Goal: Register for event/course

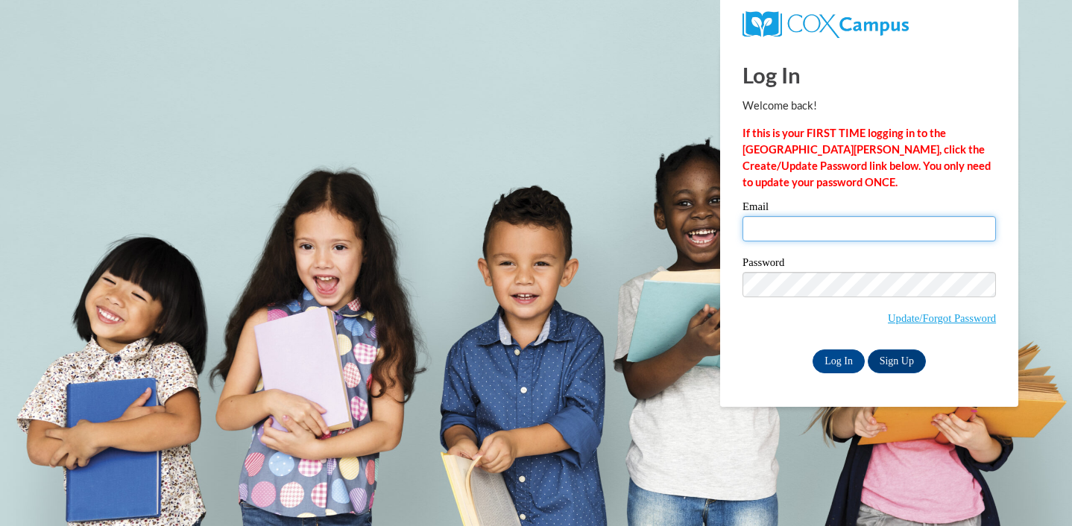
click at [789, 233] on input "Email" at bounding box center [869, 228] width 253 height 25
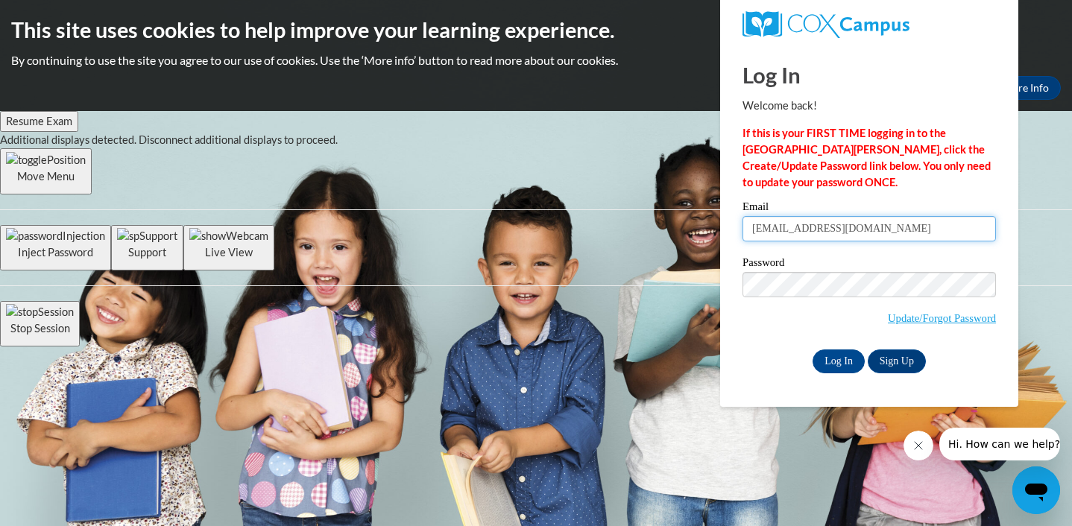
type input "hnturn6619@ung.edu"
click at [827, 363] on input "Log In" at bounding box center [839, 362] width 52 height 24
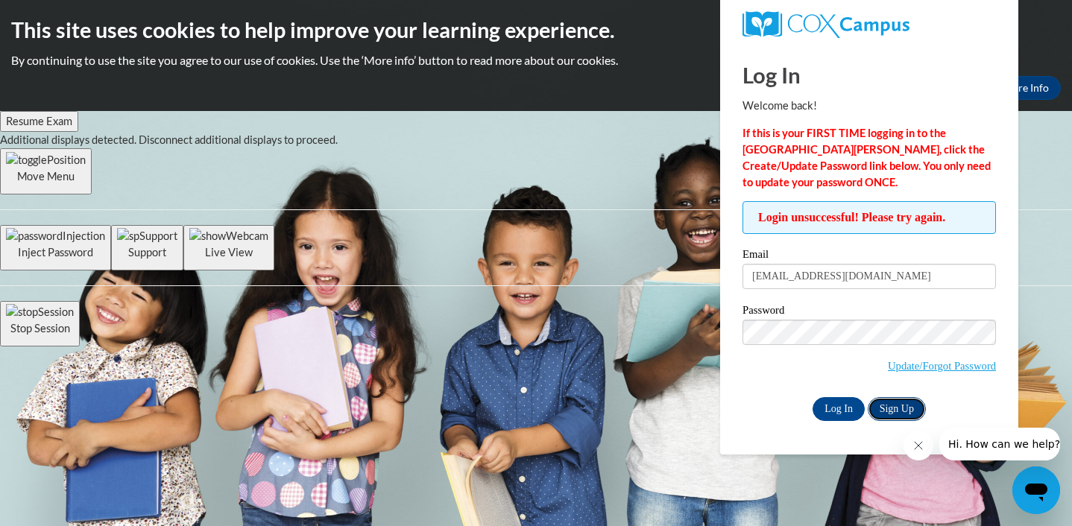
click at [886, 404] on link "Sign Up" at bounding box center [897, 409] width 58 height 24
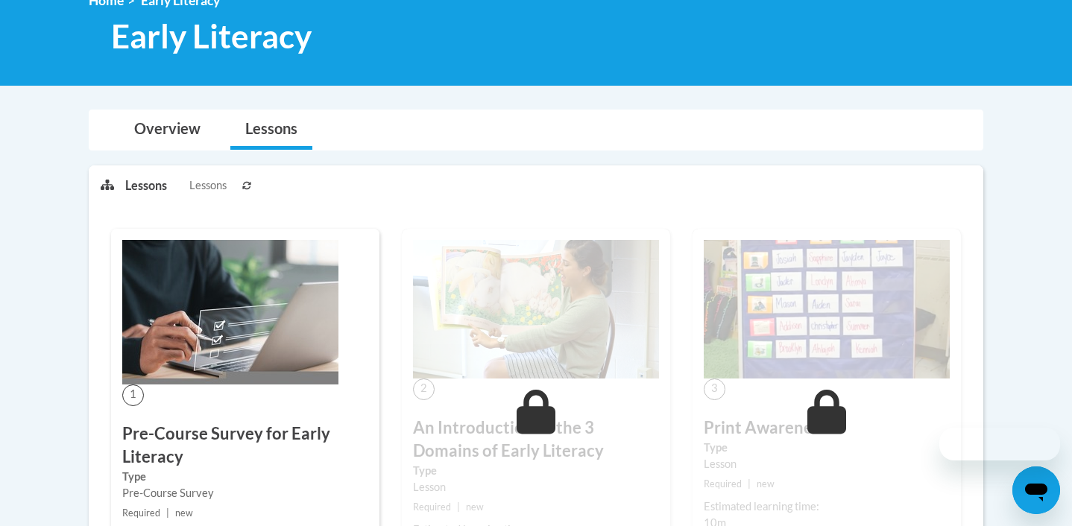
scroll to position [233, 0]
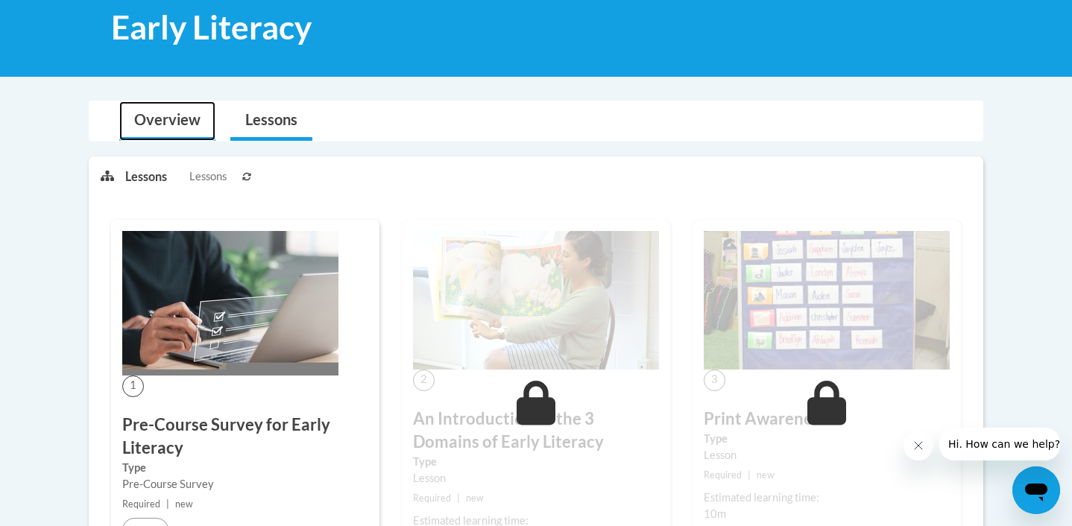
click at [174, 122] on link "Overview" at bounding box center [167, 121] width 96 height 40
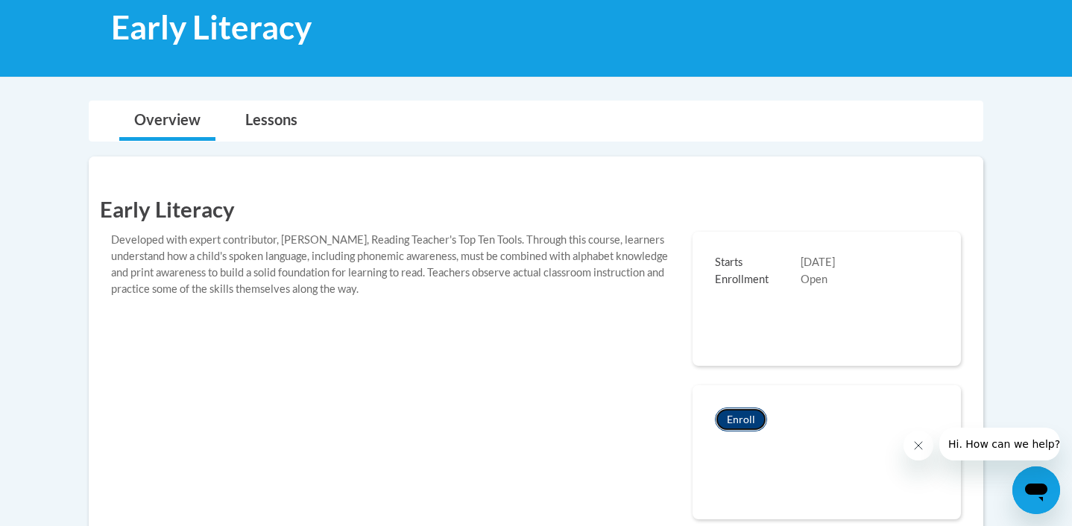
click at [758, 425] on button "Enroll" at bounding box center [741, 420] width 52 height 24
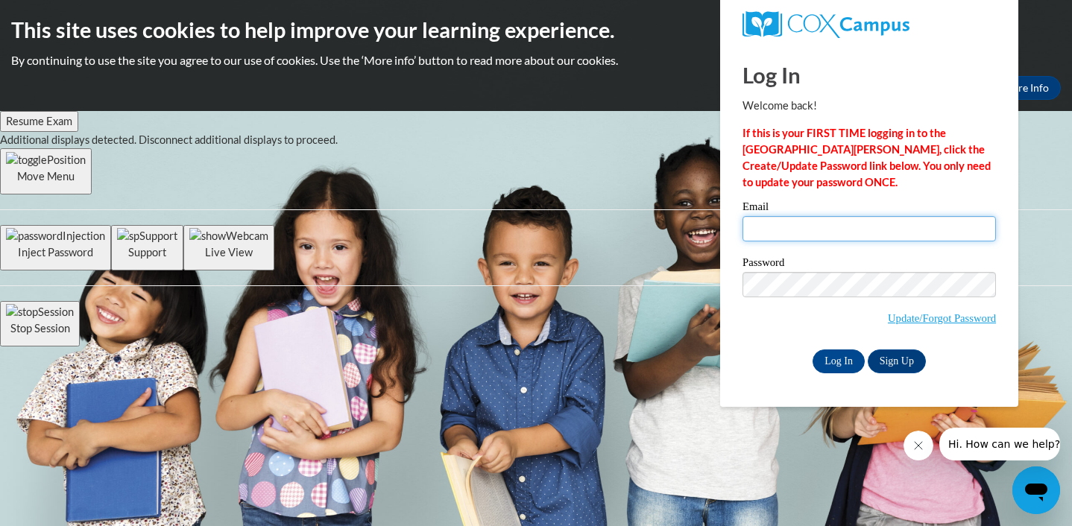
click at [875, 241] on input "Email" at bounding box center [869, 228] width 253 height 25
type input "[EMAIL_ADDRESS][DOMAIN_NAME]"
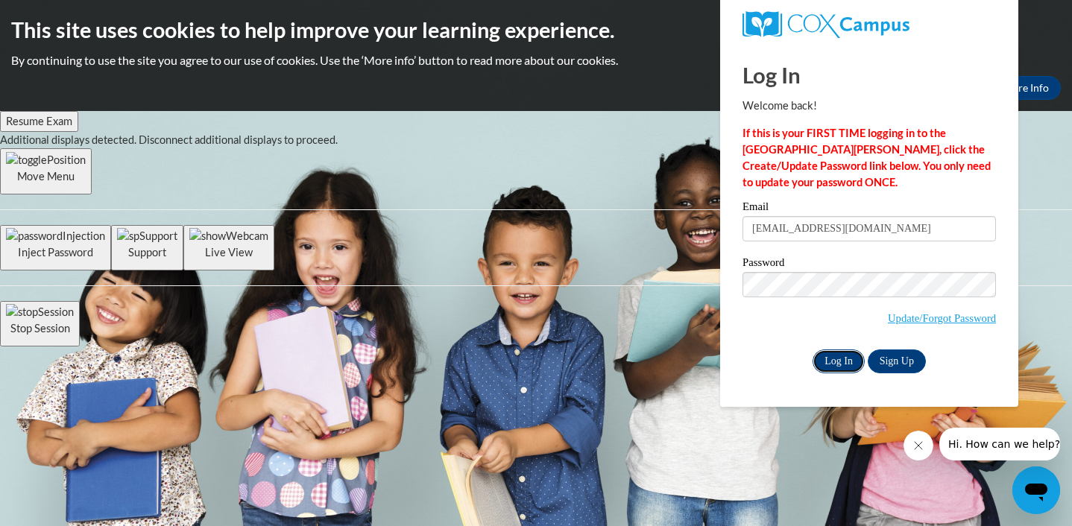
click at [825, 362] on input "Log In" at bounding box center [839, 362] width 52 height 24
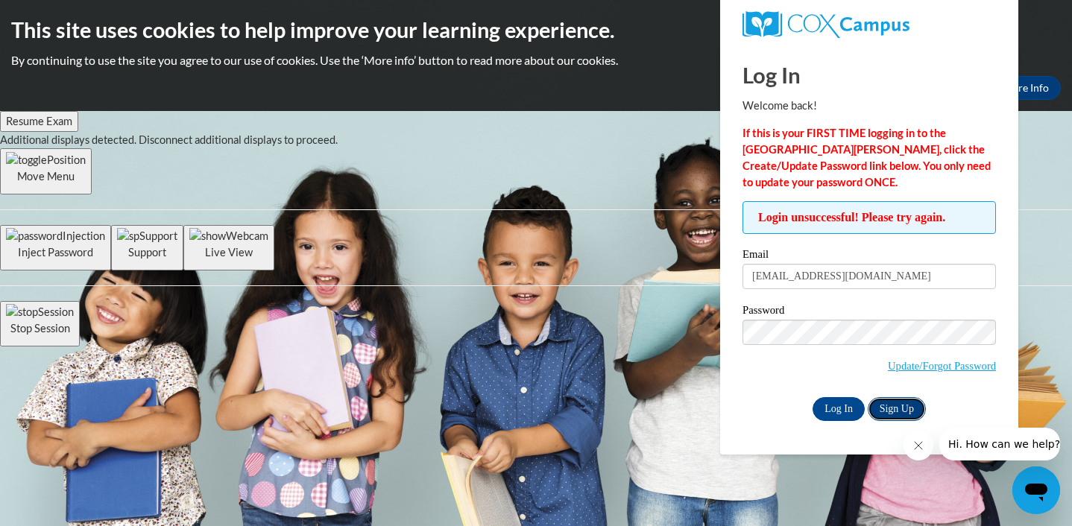
click at [890, 409] on link "Sign Up" at bounding box center [897, 409] width 58 height 24
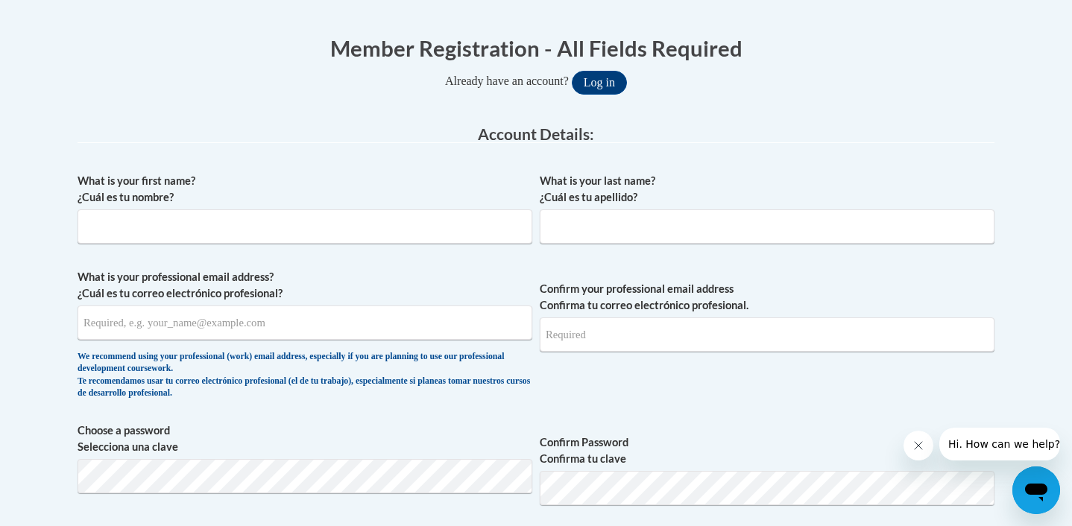
scroll to position [439, 0]
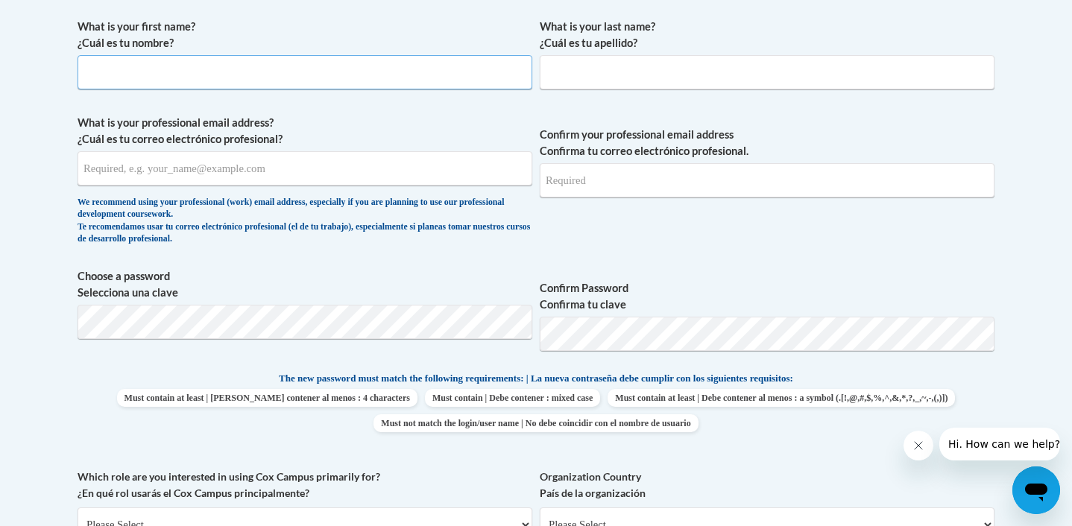
click at [301, 81] on input "What is your first name? ¿Cuál es tu nombre?" at bounding box center [305, 72] width 455 height 34
click at [154, 71] on input "[PERSON_NAME]" at bounding box center [305, 72] width 455 height 34
type input "[PERSON_NAME]"
click at [564, 66] on input "What is your last name? ¿Cuál es tu apellido?" at bounding box center [767, 72] width 455 height 34
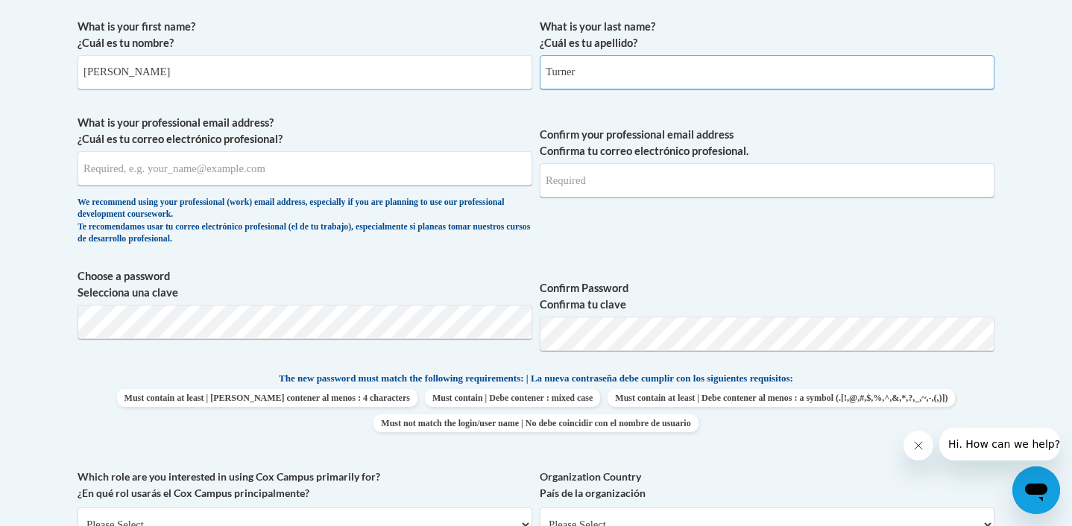
type input "Turner"
click at [435, 183] on input "What is your professional email address? ¿Cuál es tu correo electrónico profesi…" at bounding box center [305, 168] width 455 height 34
type input "[EMAIL_ADDRESS][DOMAIN_NAME]"
click at [780, 185] on input "Confirm your professional email address Confirma tu correo electrónico profesio…" at bounding box center [767, 180] width 455 height 34
type input "[EMAIL_ADDRESS][DOMAIN_NAME]"
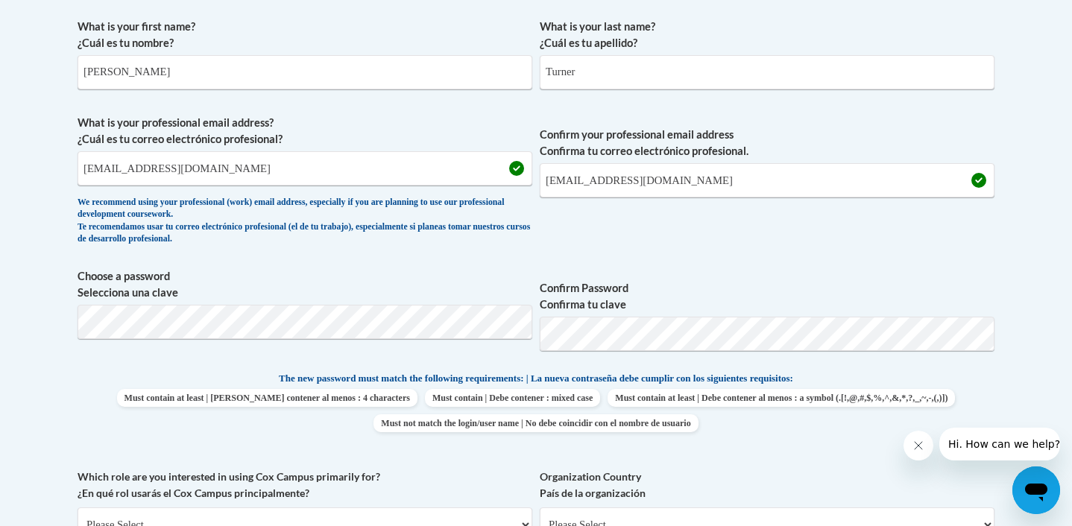
click at [534, 456] on div "What is your first name? ¿Cuál es tu nombre? [PERSON_NAME] What is your last na…" at bounding box center [536, 351] width 917 height 680
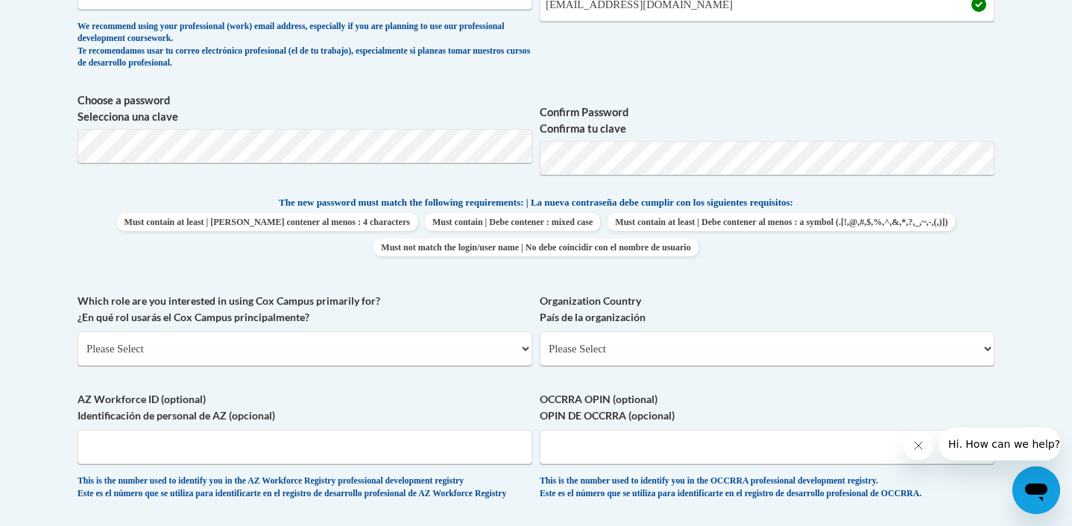
scroll to position [619, 0]
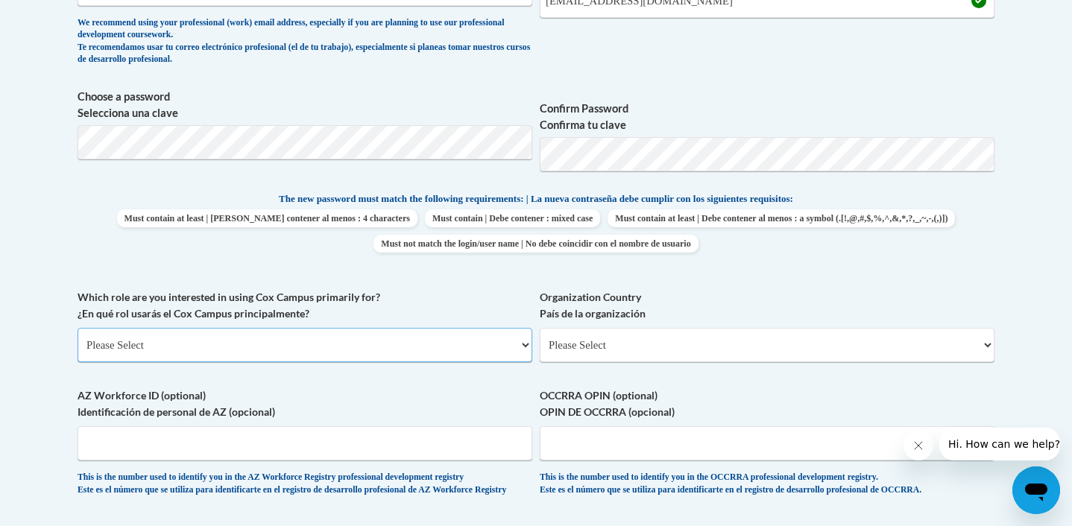
click at [441, 350] on select "Please Select College/University | Colegio/Universidad Community/Nonprofit Part…" at bounding box center [305, 345] width 455 height 34
select select "5a18ea06-2b54-4451-96f2-d152daf9eac5"
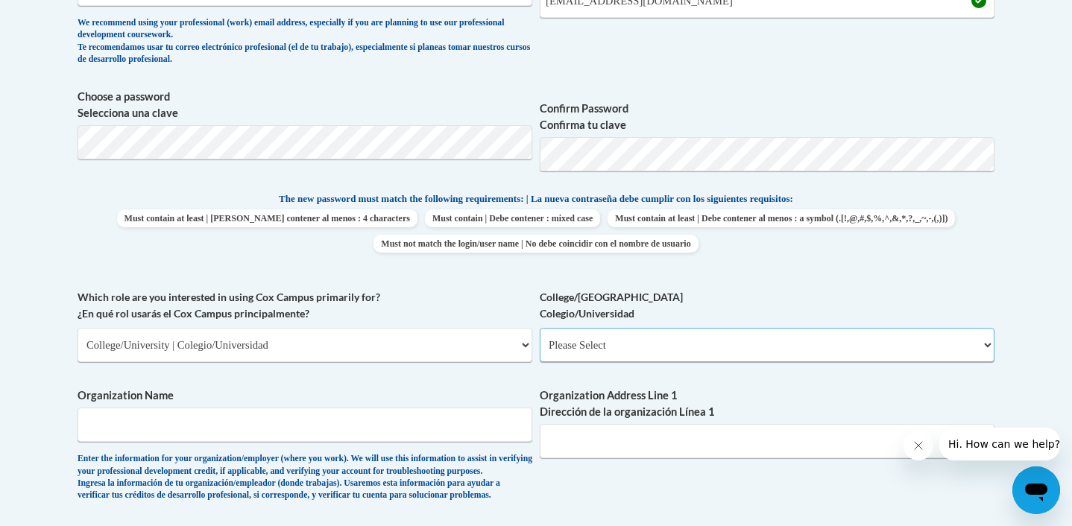
click at [573, 349] on select "Please Select College/University Staff | Empleado universitario College/Univers…" at bounding box center [767, 345] width 455 height 34
select select "99b32b07-cffc-426c-8bf6-0cd77760d84b"
click at [451, 418] on input "Organization Name" at bounding box center [305, 425] width 455 height 34
type input "[GEOGRAPHIC_DATA][US_STATE]"
click at [586, 446] on input "Organization Address Line 1 Dirección de la organización Línea 1" at bounding box center [767, 441] width 455 height 34
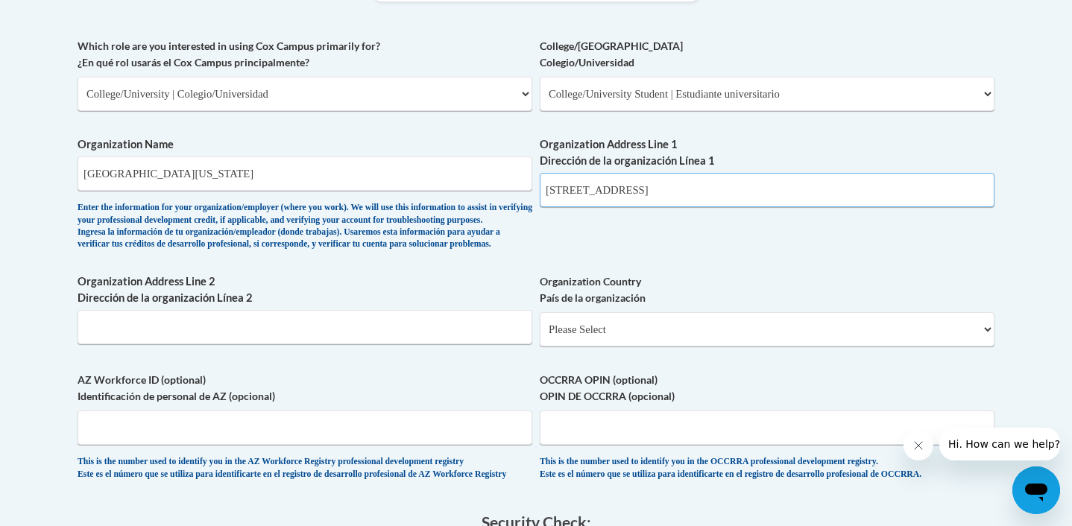
scroll to position [879, 0]
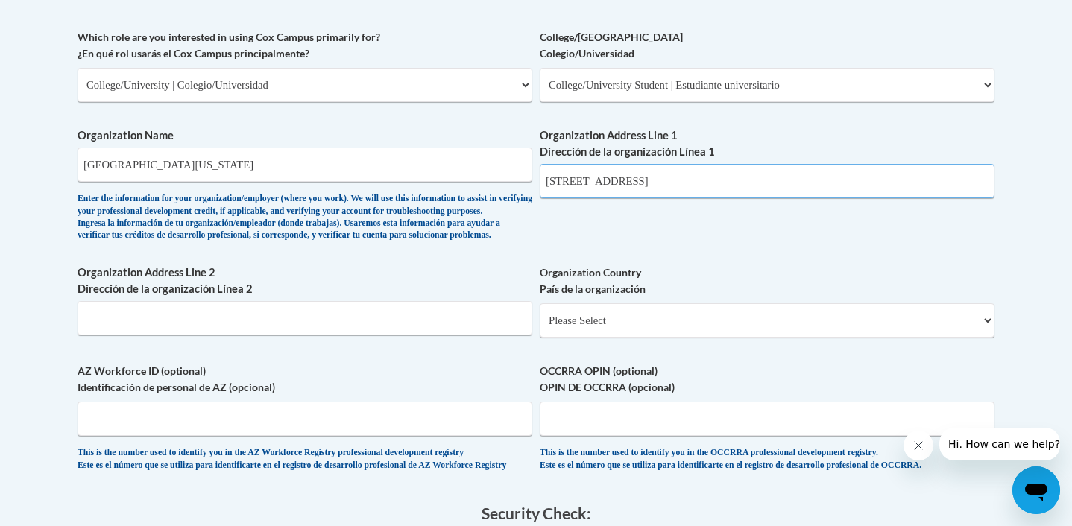
type input "[STREET_ADDRESS]"
click at [619, 338] on select "Please Select [GEOGRAPHIC_DATA] | [GEOGRAPHIC_DATA] Outside of [GEOGRAPHIC_DATA…" at bounding box center [767, 320] width 455 height 34
select select "ad49bcad-a171-4b2e-b99c-48b446064914"
select select
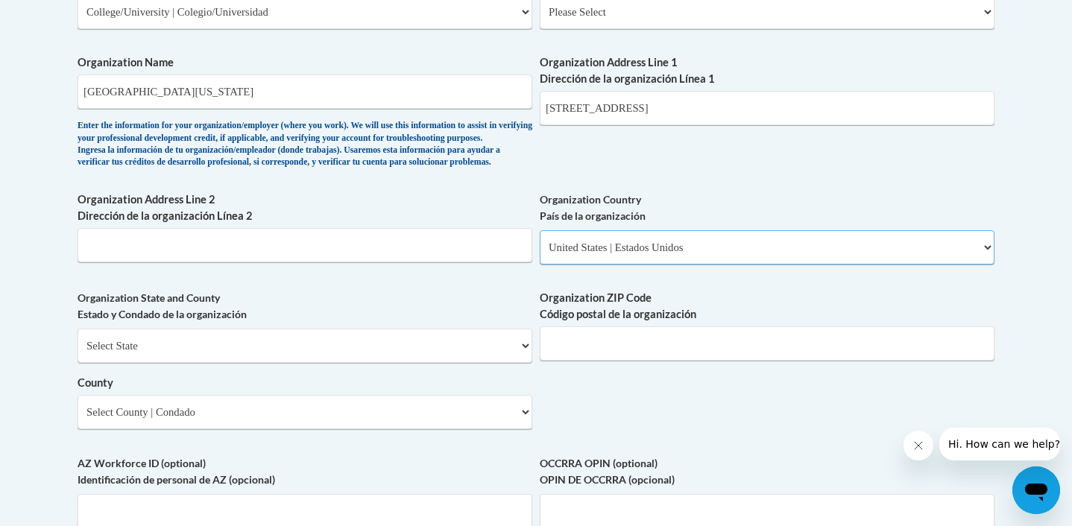
scroll to position [971, 0]
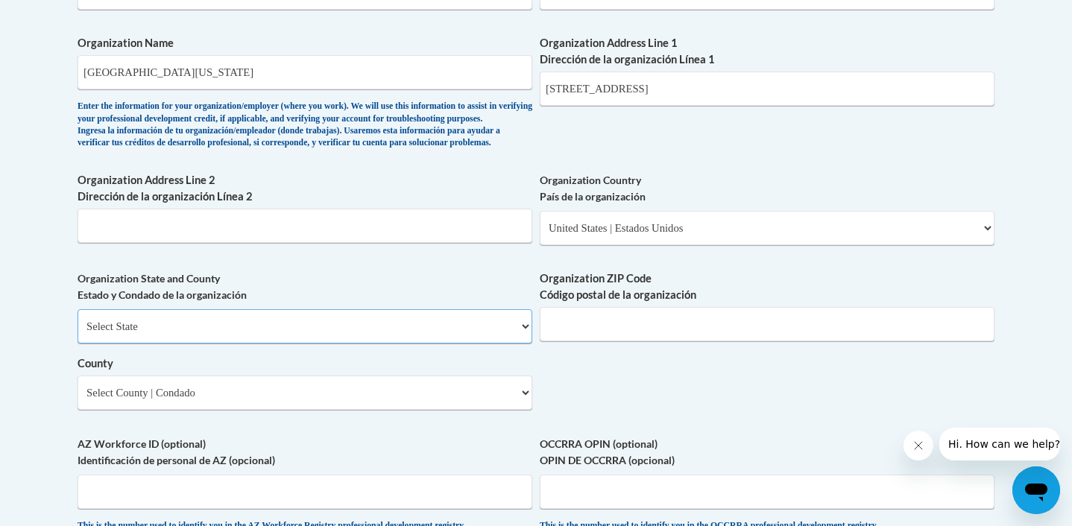
click at [363, 344] on select "Select State Alabama Alaska Arizona Arkansas California Colorado Connecticut De…" at bounding box center [305, 326] width 455 height 34
select select "Georgia"
click at [629, 341] on input "Organization ZIP Code Código postal de la organización" at bounding box center [767, 324] width 455 height 34
type input "30597"
click at [294, 410] on select "Select County Appling Atkinson Bacon Baker Baldwin Banks Barrow Bartow Ben Hill…" at bounding box center [305, 393] width 455 height 34
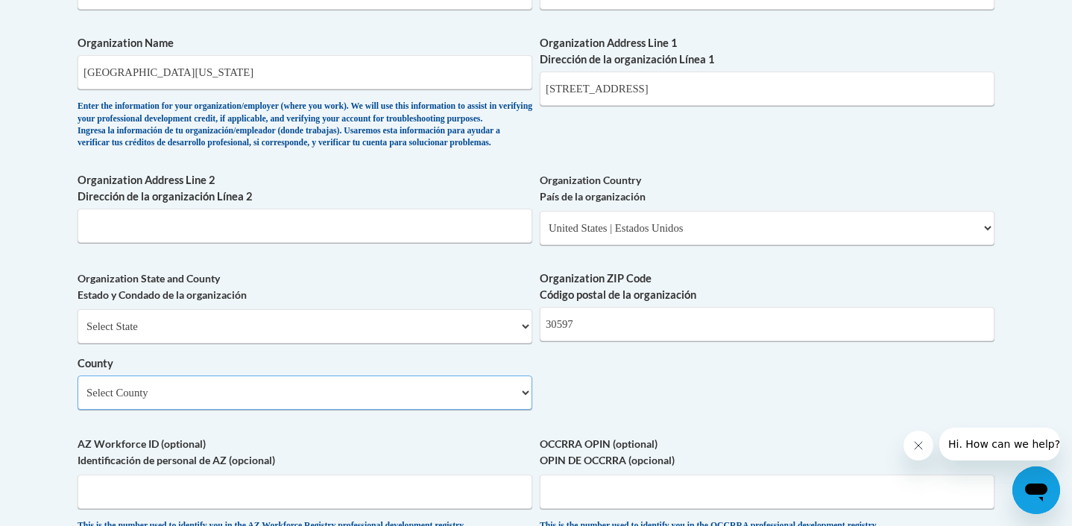
select select "Lumpkin"
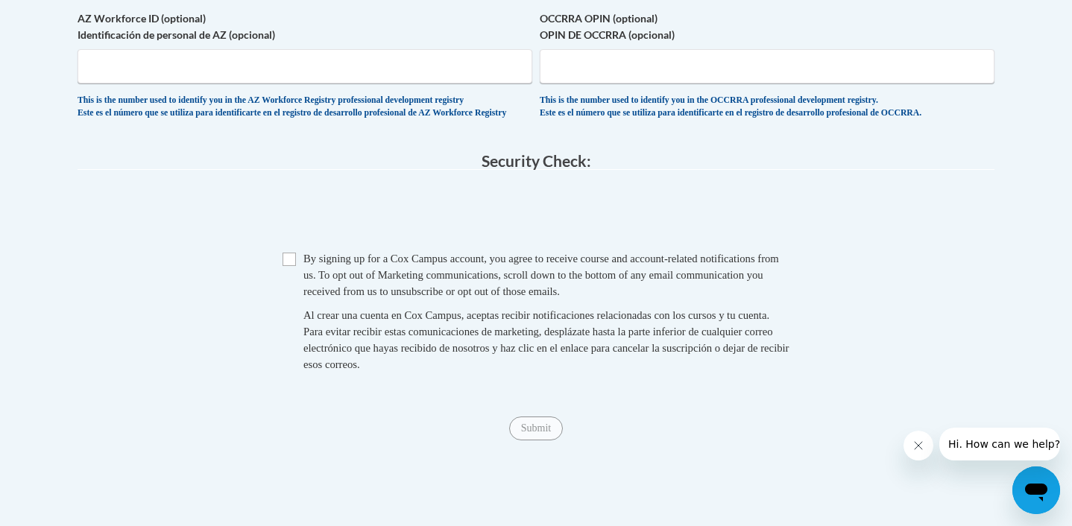
scroll to position [1398, 0]
click at [291, 303] on span "Checkbox By signing up for a Cox Campus account, you agree to receive course an…" at bounding box center [536, 318] width 507 height 137
click at [289, 265] on input "Checkbox" at bounding box center [289, 258] width 13 height 13
checkbox input "true"
click at [532, 440] on input "Submit" at bounding box center [536, 428] width 54 height 24
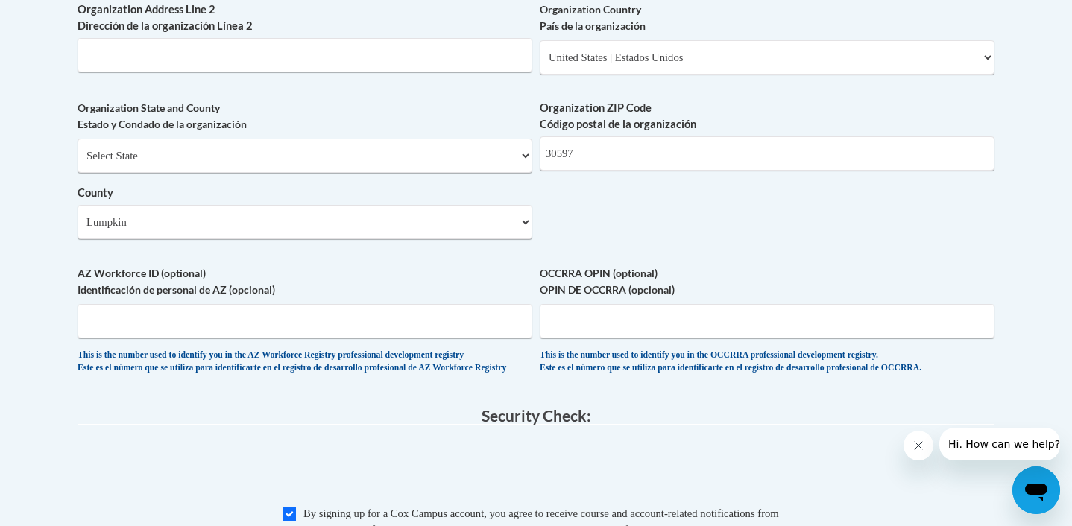
scroll to position [1116, 0]
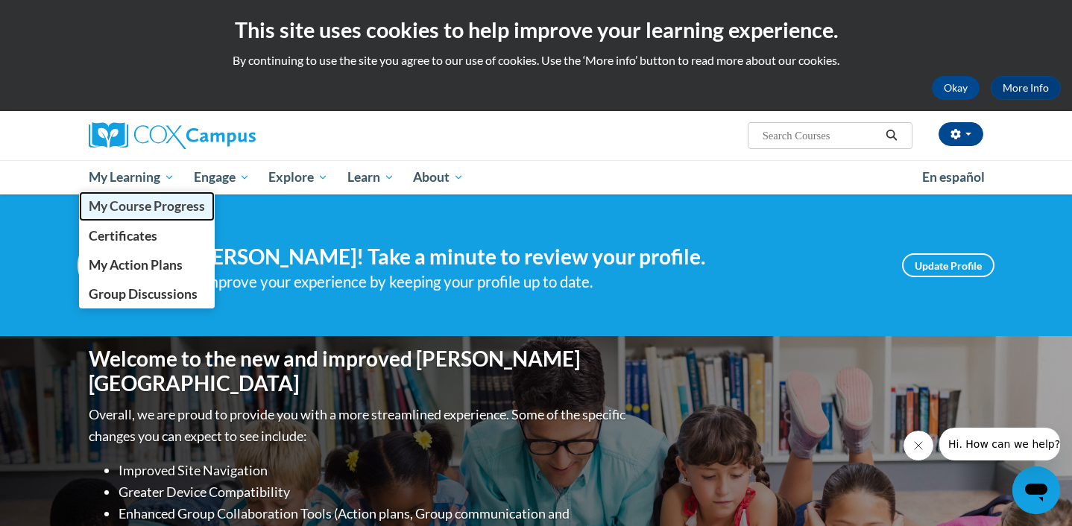
click at [145, 207] on span "My Course Progress" at bounding box center [147, 206] width 116 height 16
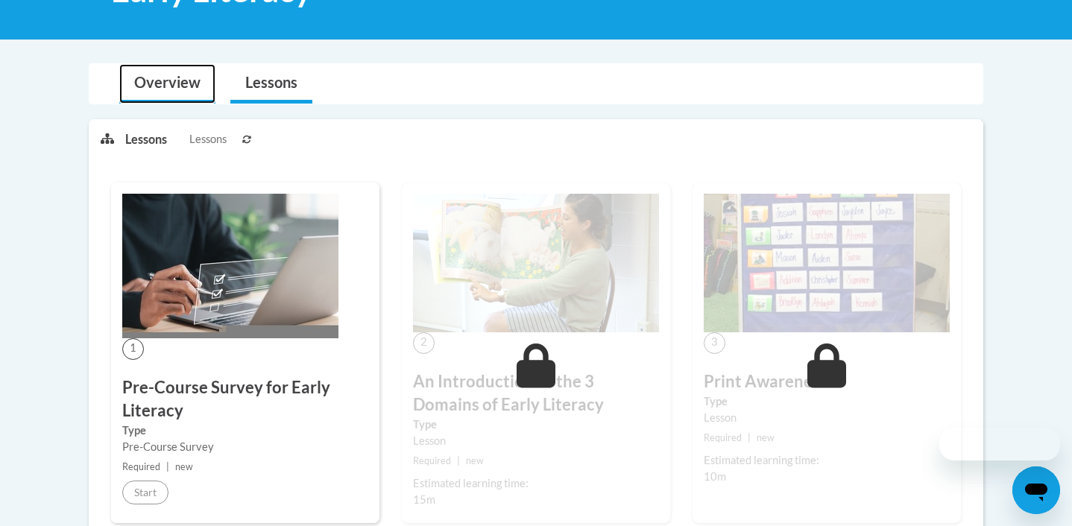
click at [165, 83] on link "Overview" at bounding box center [167, 84] width 96 height 40
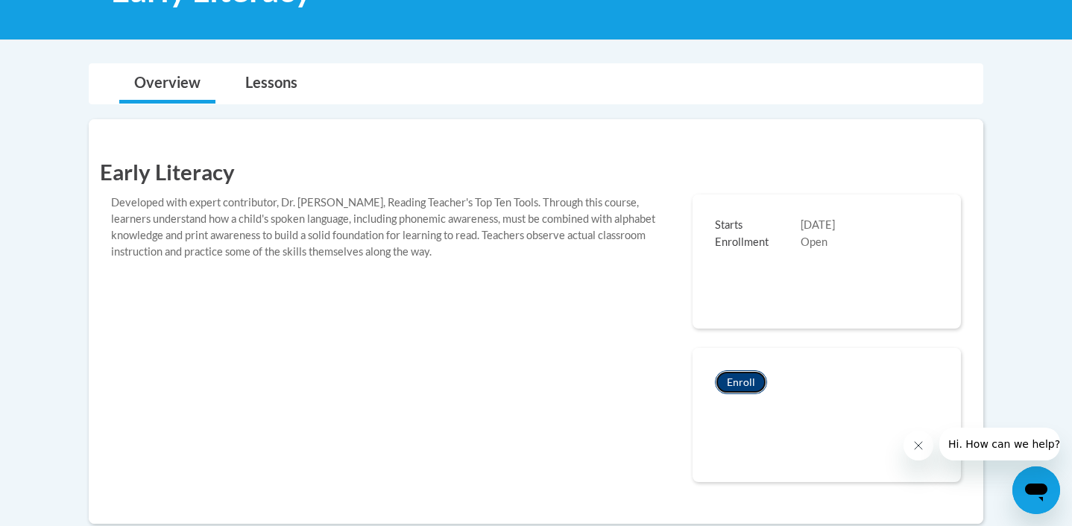
click at [737, 388] on button "Enroll" at bounding box center [741, 383] width 52 height 24
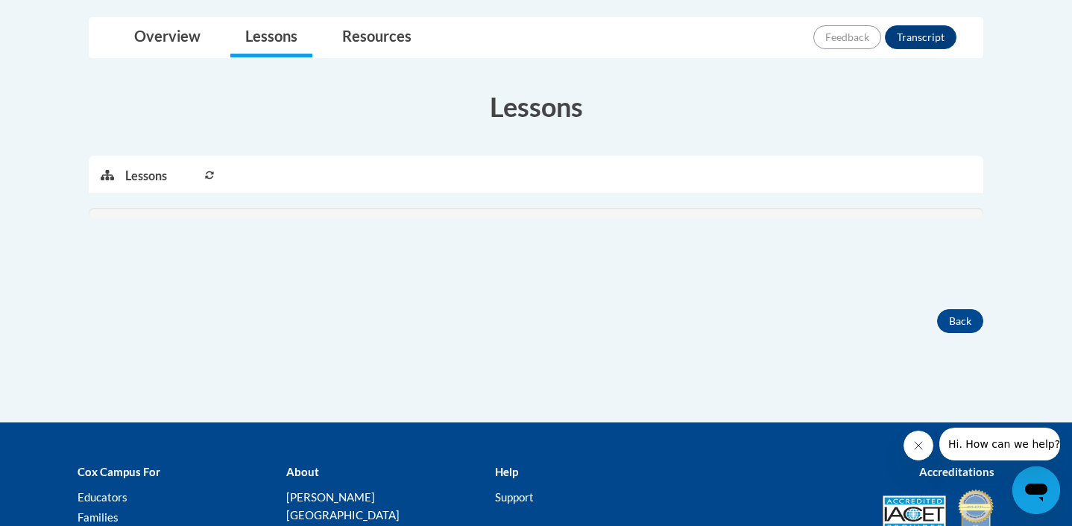
scroll to position [389, 0]
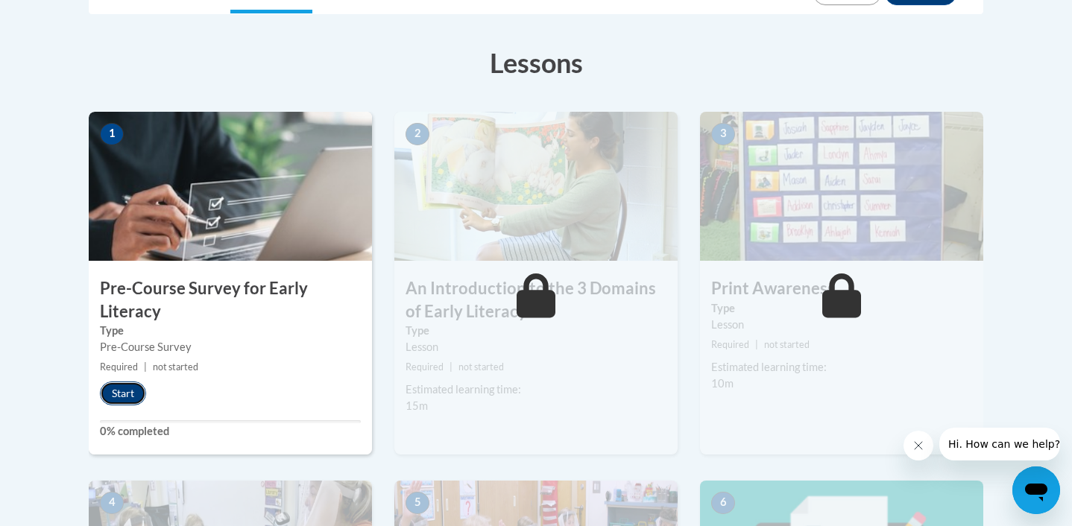
click at [136, 395] on button "Start" at bounding box center [123, 394] width 46 height 24
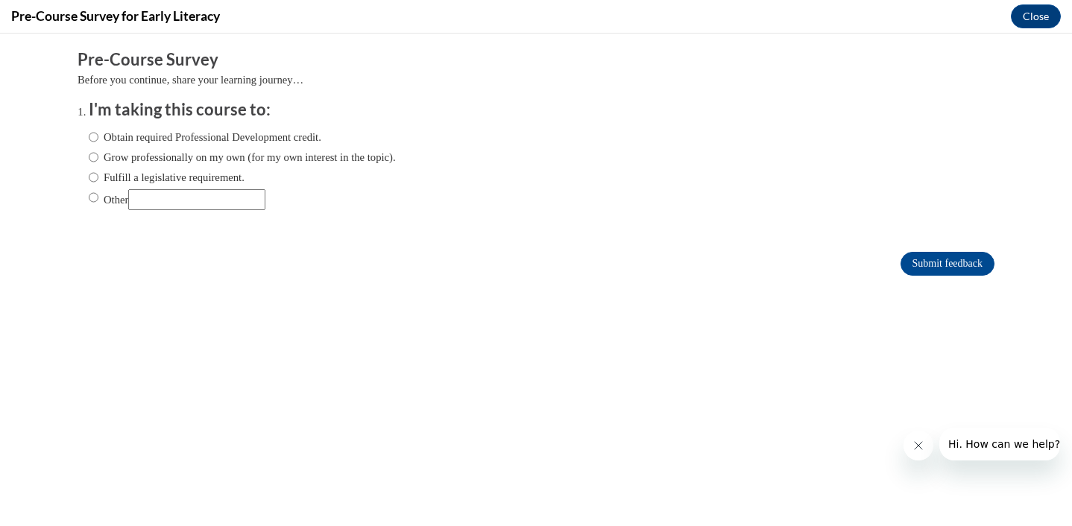
scroll to position [0, 0]
click at [91, 201] on input "Other" at bounding box center [94, 197] width 10 height 16
radio input "true"
click at [152, 201] on input "Other" at bounding box center [196, 199] width 137 height 21
type input "u"
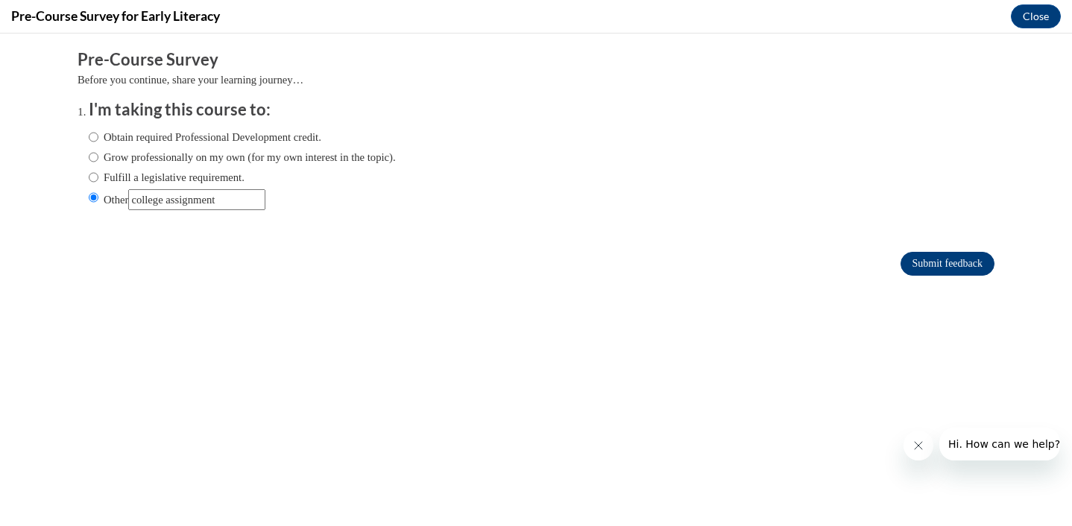
type input "college assignment"
click at [912, 256] on input "Submit feedback" at bounding box center [948, 264] width 94 height 24
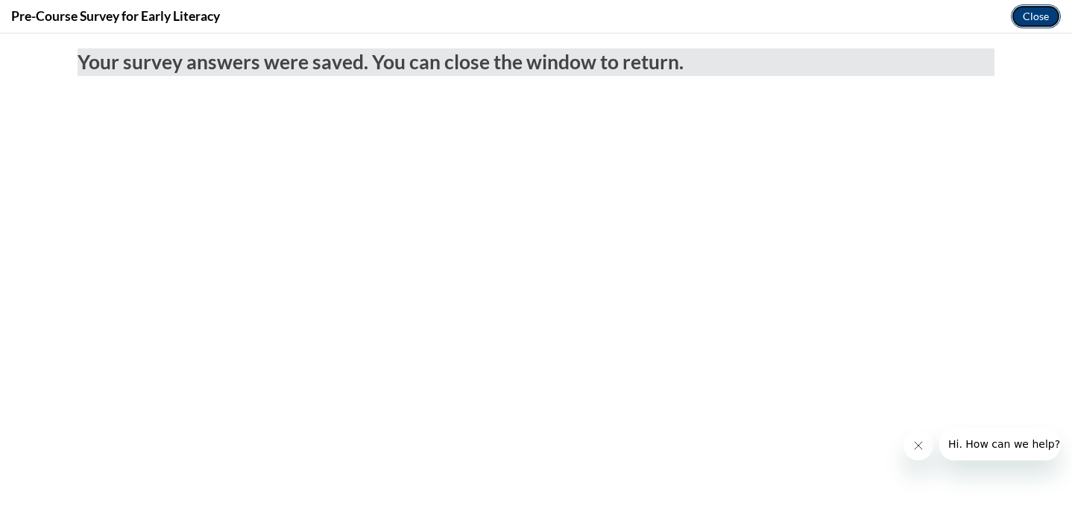
click at [1036, 20] on button "Close" at bounding box center [1036, 16] width 50 height 24
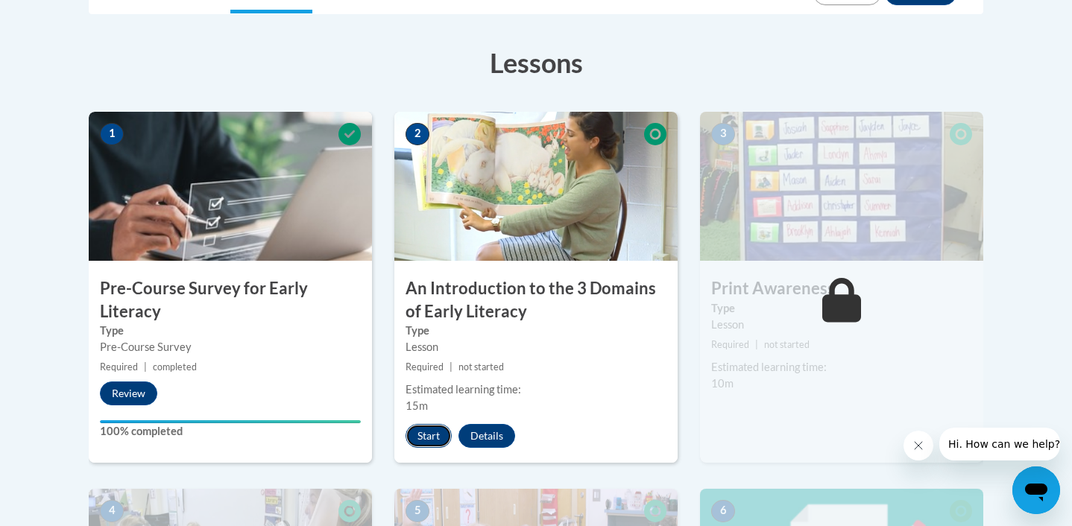
click at [429, 433] on button "Start" at bounding box center [429, 436] width 46 height 24
